Goal: Information Seeking & Learning: Learn about a topic

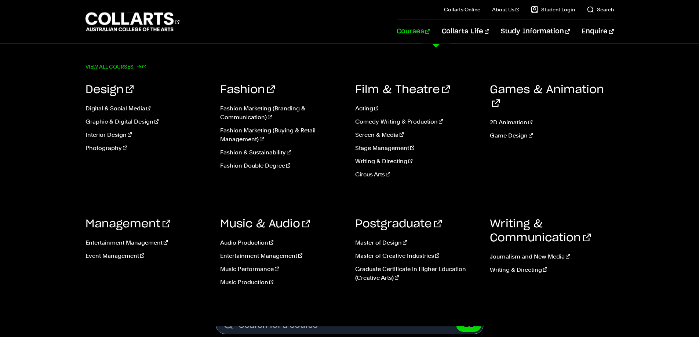
click at [119, 69] on link "View all courses" at bounding box center [116, 67] width 61 height 10
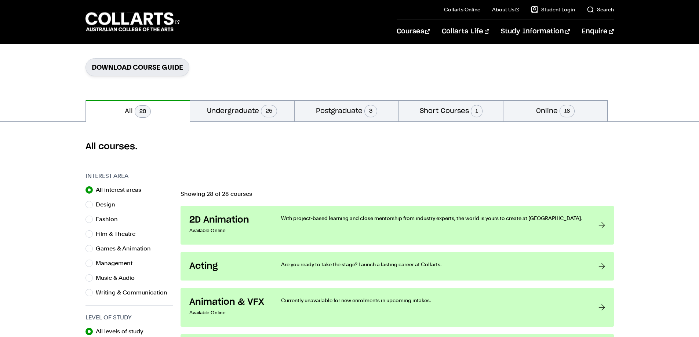
scroll to position [110, 0]
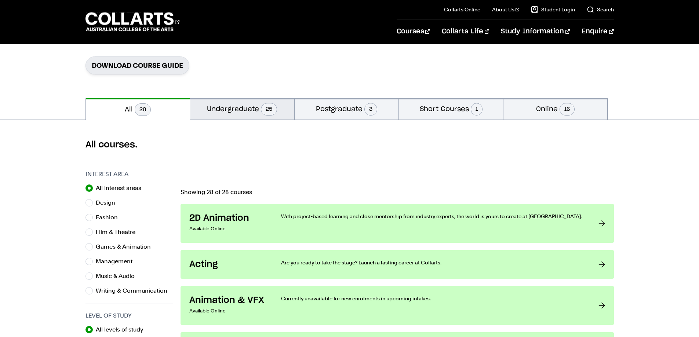
click at [246, 111] on button "Undergraduate 25" at bounding box center [242, 109] width 104 height 22
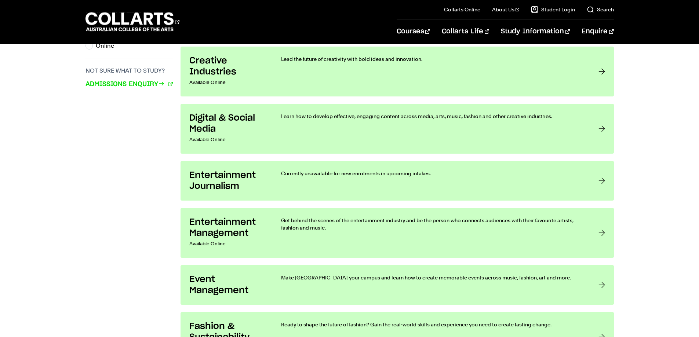
scroll to position [367, 0]
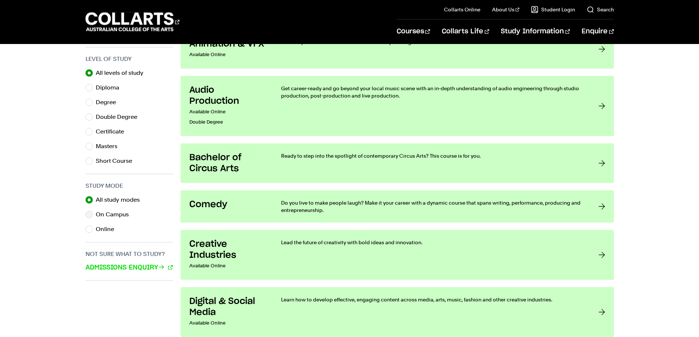
click at [110, 212] on label "On Campus" at bounding box center [115, 215] width 39 height 10
click at [93, 212] on input "On Campus" at bounding box center [89, 214] width 7 height 7
radio input "true"
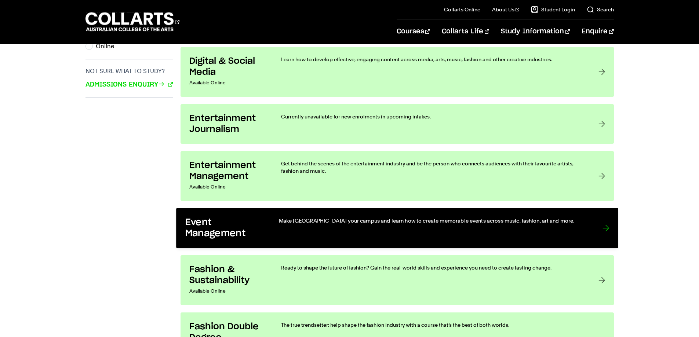
scroll to position [550, 0]
click at [381, 220] on p "Make Melbourne your campus and learn how to create memorable events across musi…" at bounding box center [433, 220] width 309 height 7
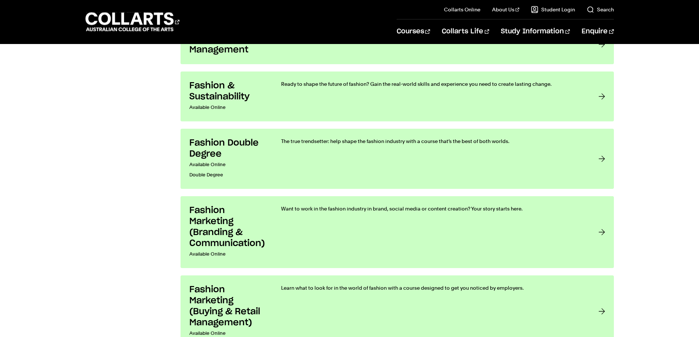
scroll to position [661, 0]
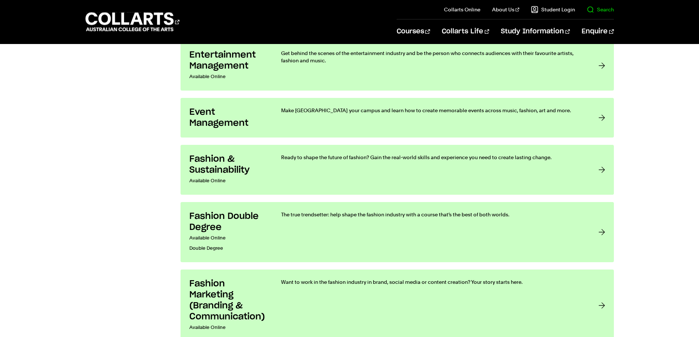
click at [602, 8] on link "Search" at bounding box center [600, 9] width 27 height 7
paste input "Esports Management"
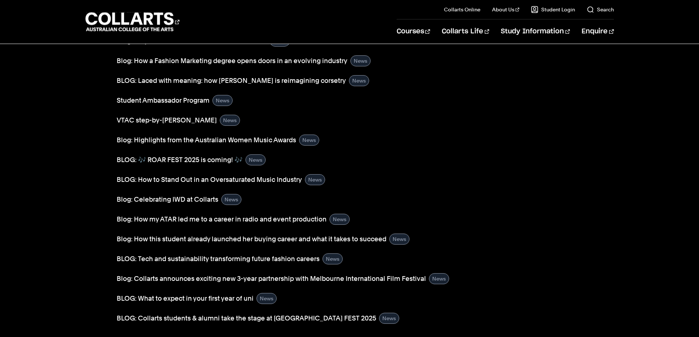
scroll to position [0, 0]
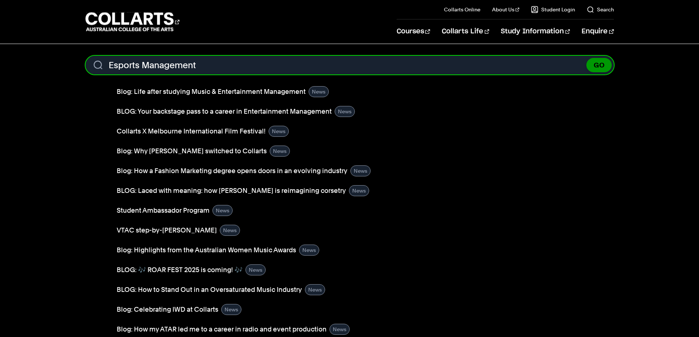
type input "Esports Management"
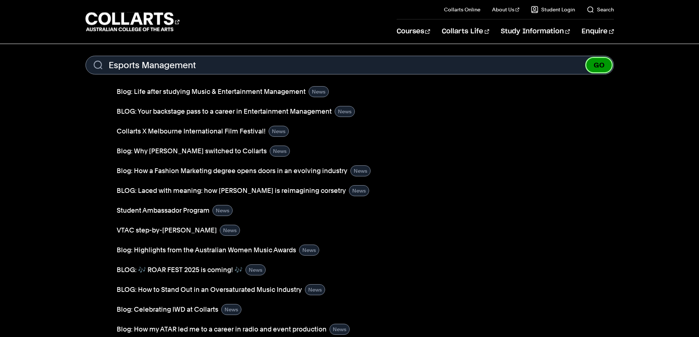
click at [600, 63] on button "GO" at bounding box center [598, 65] width 25 height 14
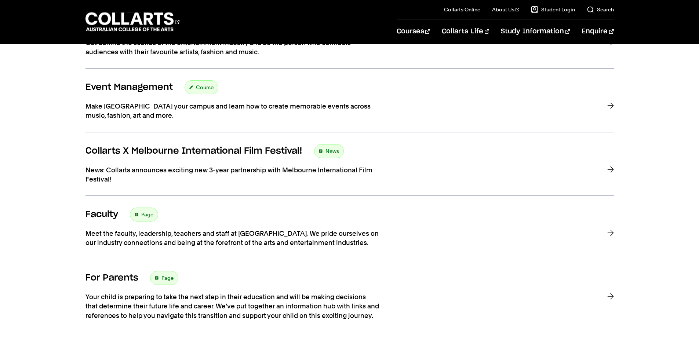
scroll to position [587, 0]
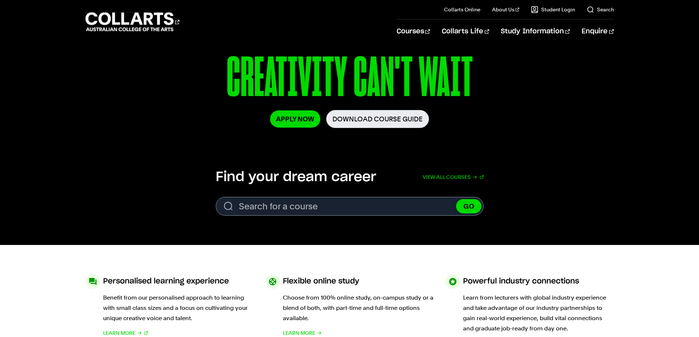
scroll to position [183, 0]
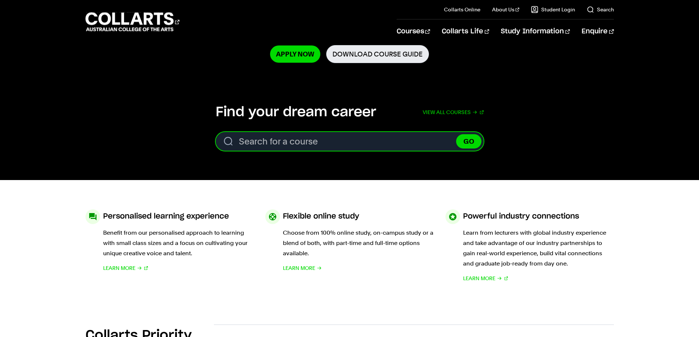
click at [342, 150] on input "Search for a course" at bounding box center [350, 141] width 268 height 19
drag, startPoint x: 343, startPoint y: 150, endPoint x: 221, endPoint y: 149, distance: 122.2
click at [221, 149] on input "e" at bounding box center [350, 141] width 268 height 19
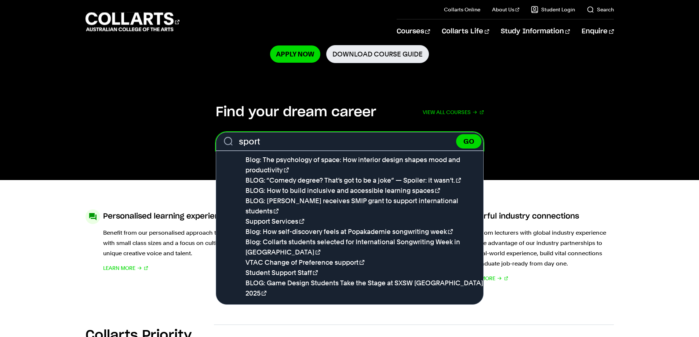
type input "sports"
